Goal: Navigation & Orientation: Find specific page/section

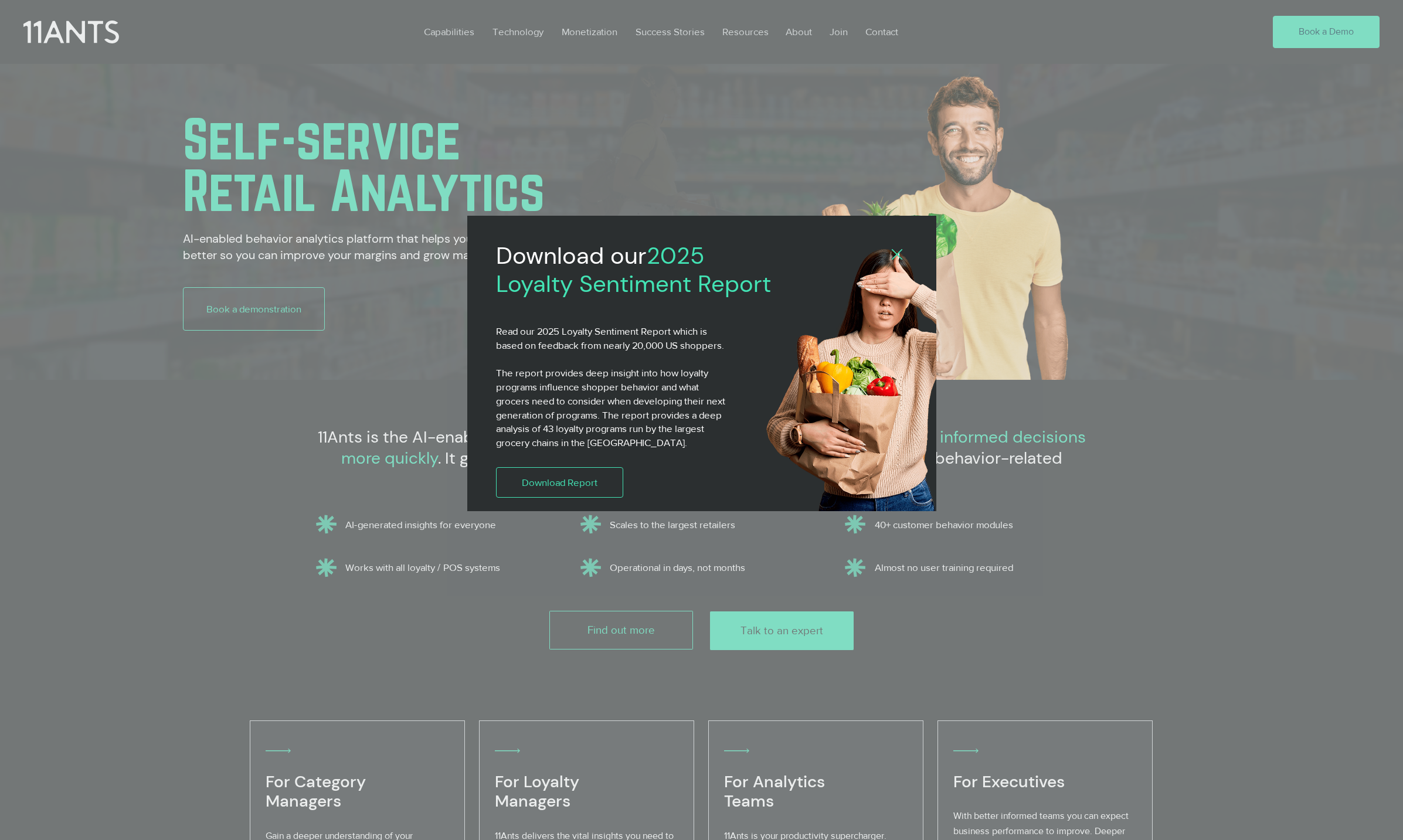
click at [70, 42] on div "2025 Loyalty Sentiment Report" at bounding box center [702, 420] width 1403 height 840
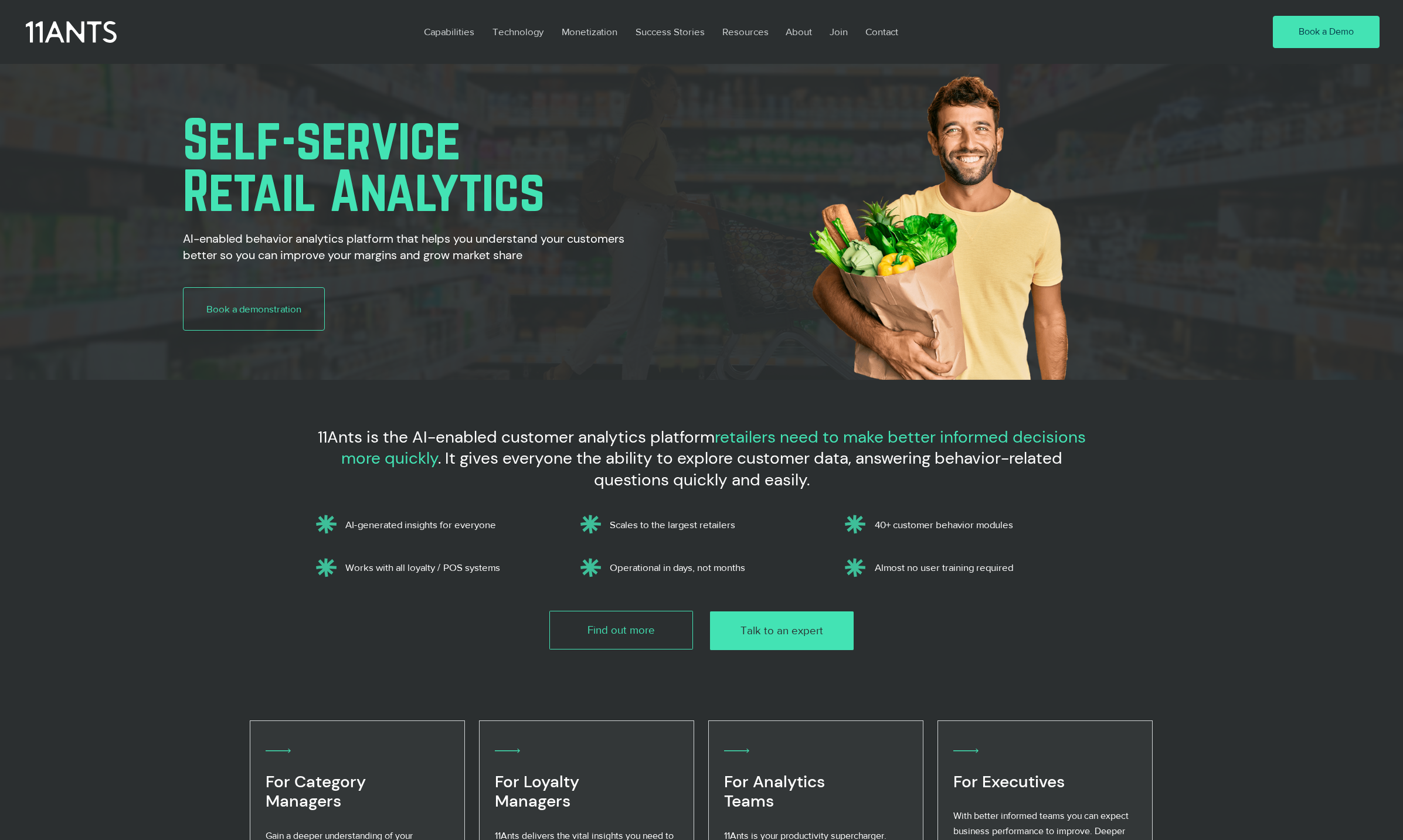
click at [78, 38] on icon at bounding box center [71, 32] width 91 height 27
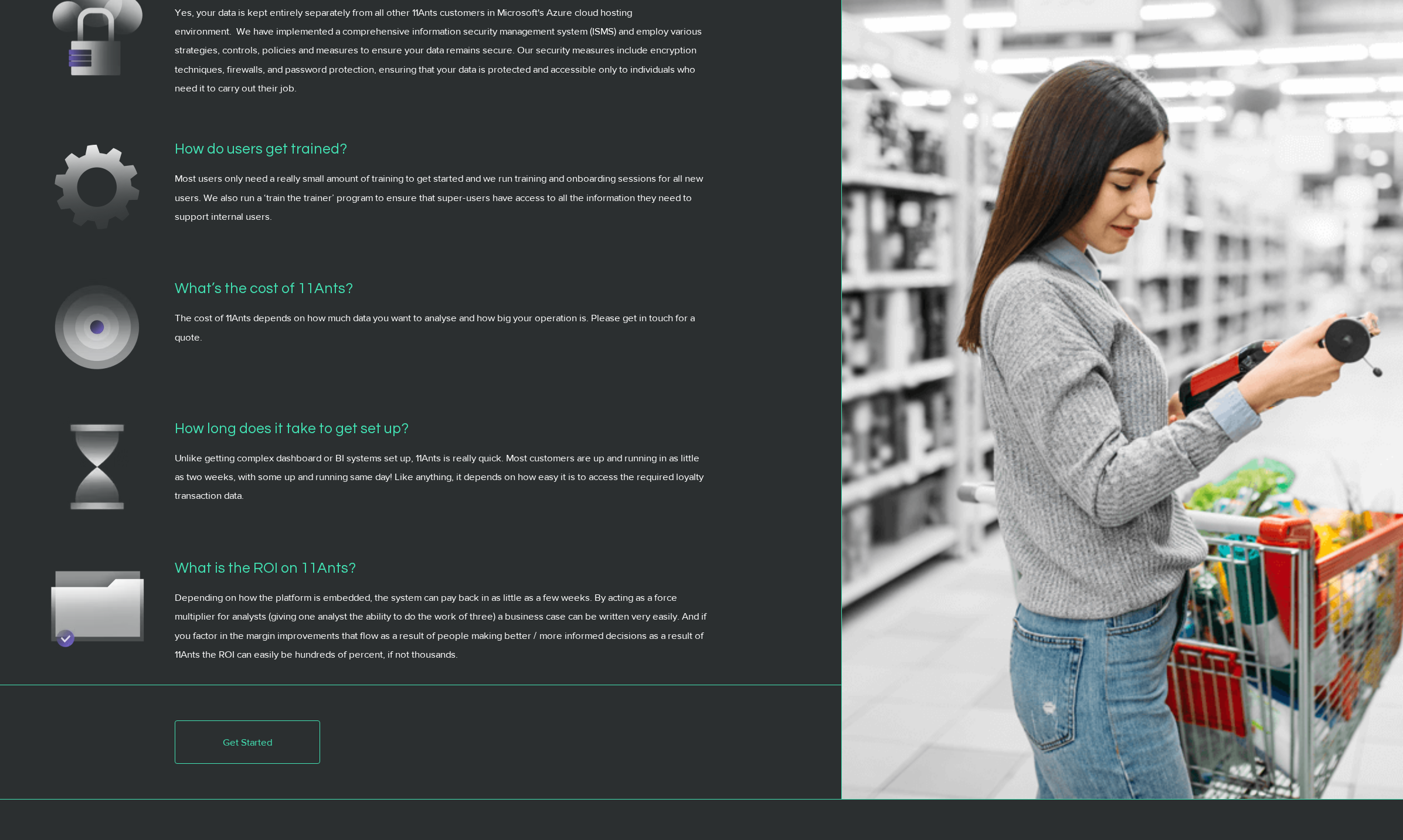
scroll to position [4577, 0]
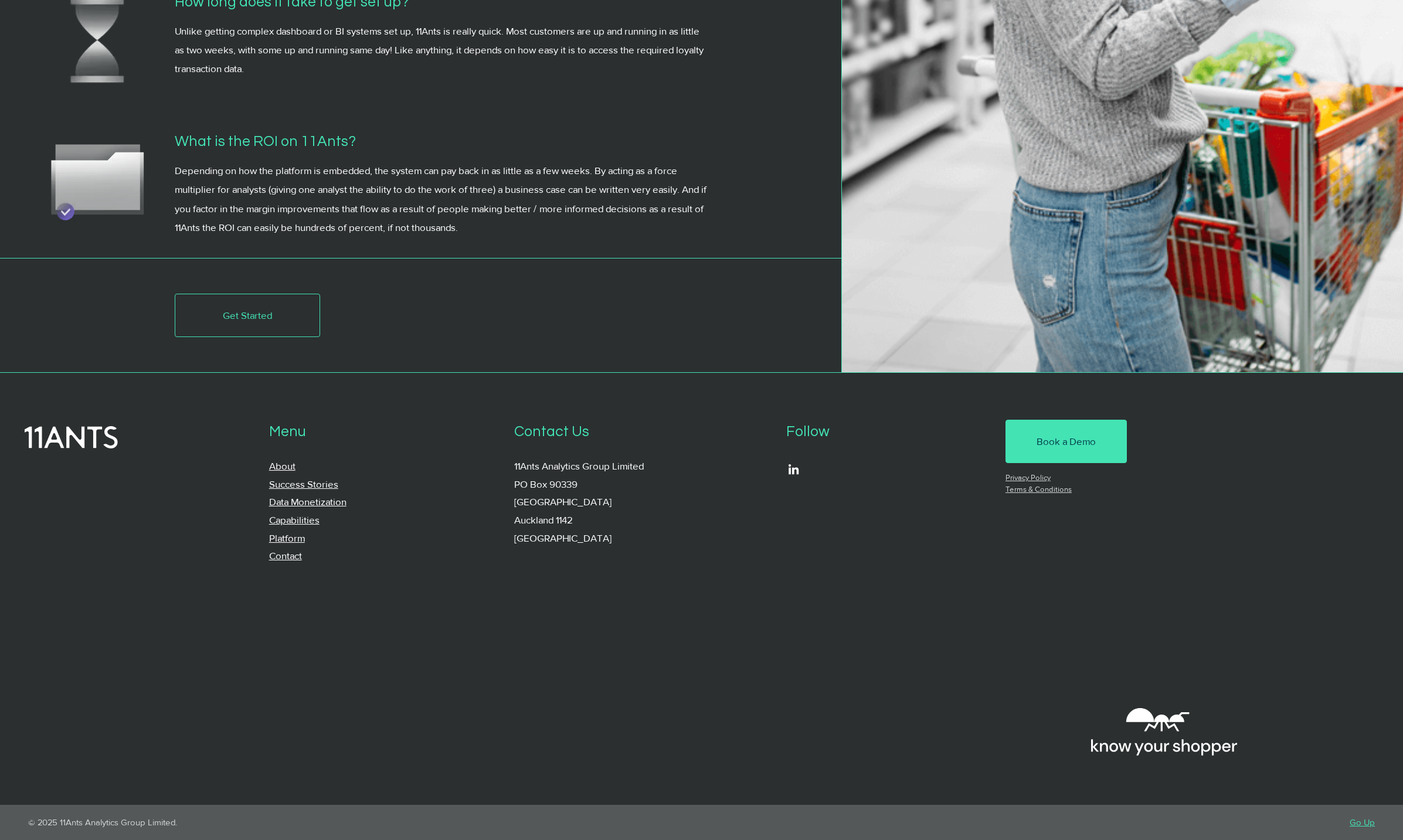
click at [282, 538] on link "Platform" at bounding box center [287, 537] width 35 height 11
